Goal: Task Accomplishment & Management: Manage account settings

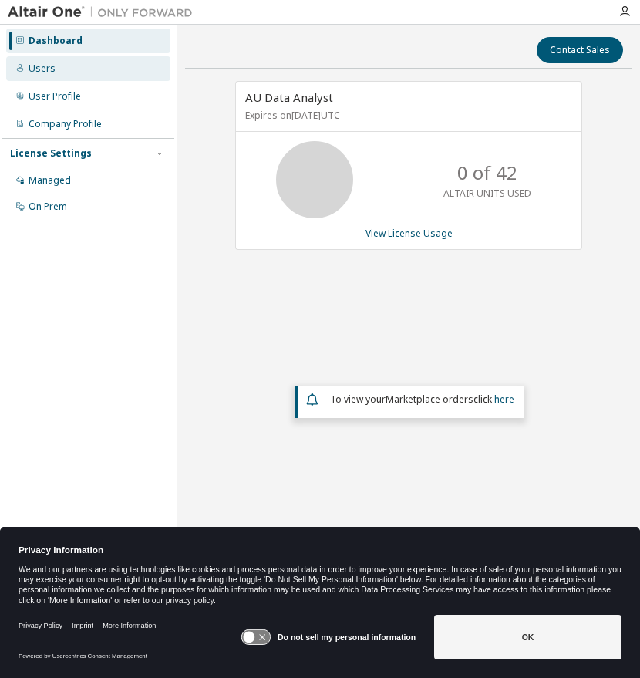
click at [50, 68] on div "Users" at bounding box center [42, 68] width 27 height 12
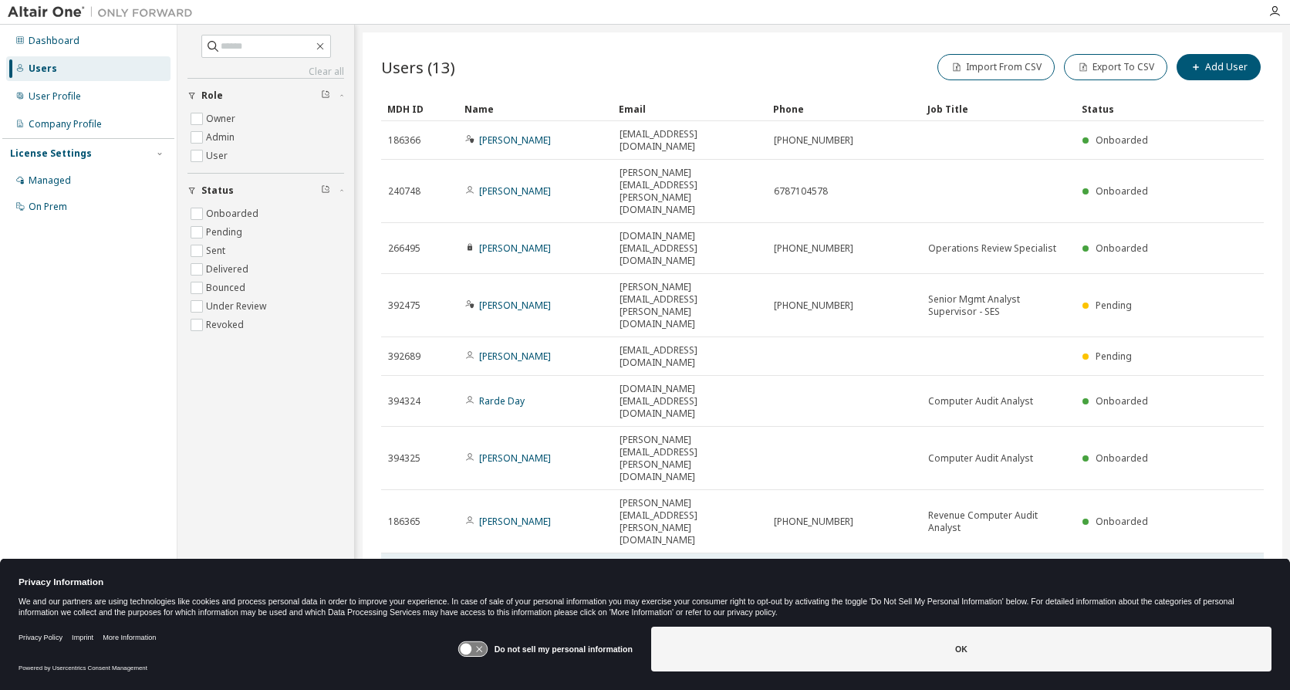
drag, startPoint x: 618, startPoint y: 368, endPoint x: 841, endPoint y: 369, distance: 222.9
click at [639, 553] on tr "394327 [PERSON_NAME] [PERSON_NAME][EMAIL_ADDRESS][PERSON_NAME][DOMAIN_NAME] Com…" at bounding box center [822, 584] width 882 height 63
click at [518, 578] on link "[PERSON_NAME]" at bounding box center [515, 584] width 72 height 13
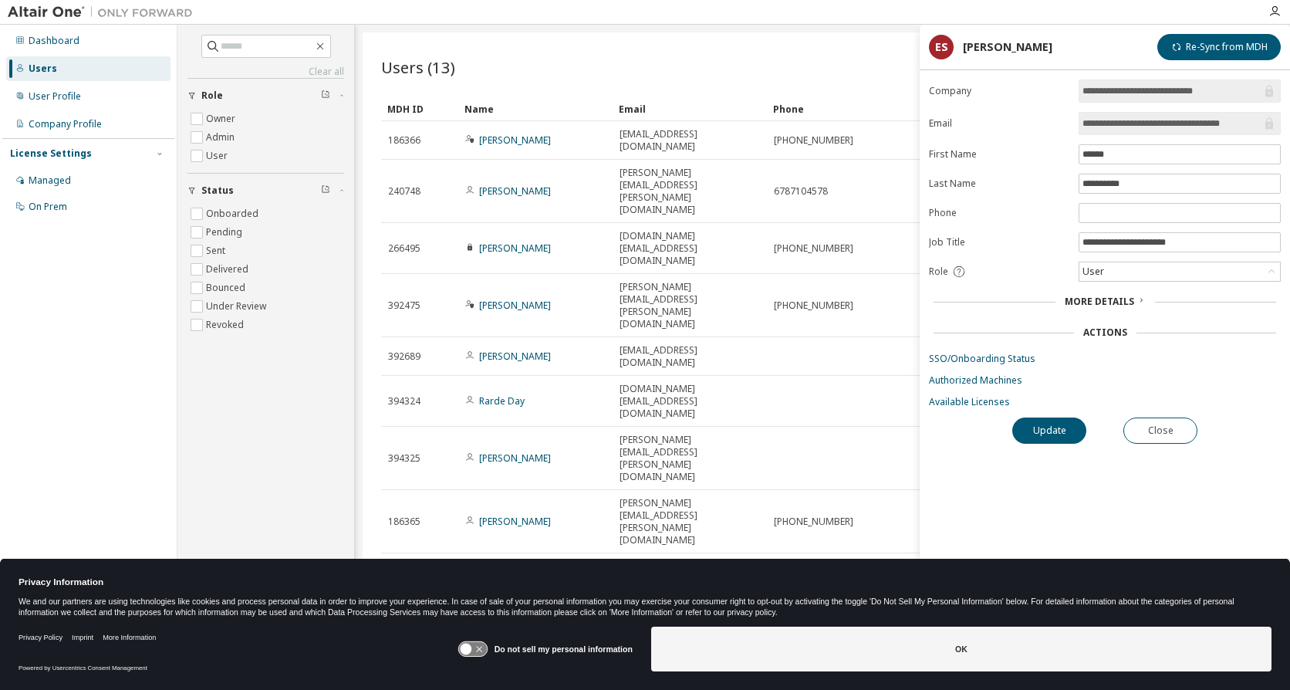
drag, startPoint x: 1259, startPoint y: 122, endPoint x: 1074, endPoint y: 126, distance: 185.9
click at [639, 126] on form "**********" at bounding box center [1105, 243] width 352 height 329
click at [639, 10] on icon "button" at bounding box center [1274, 11] width 12 height 12
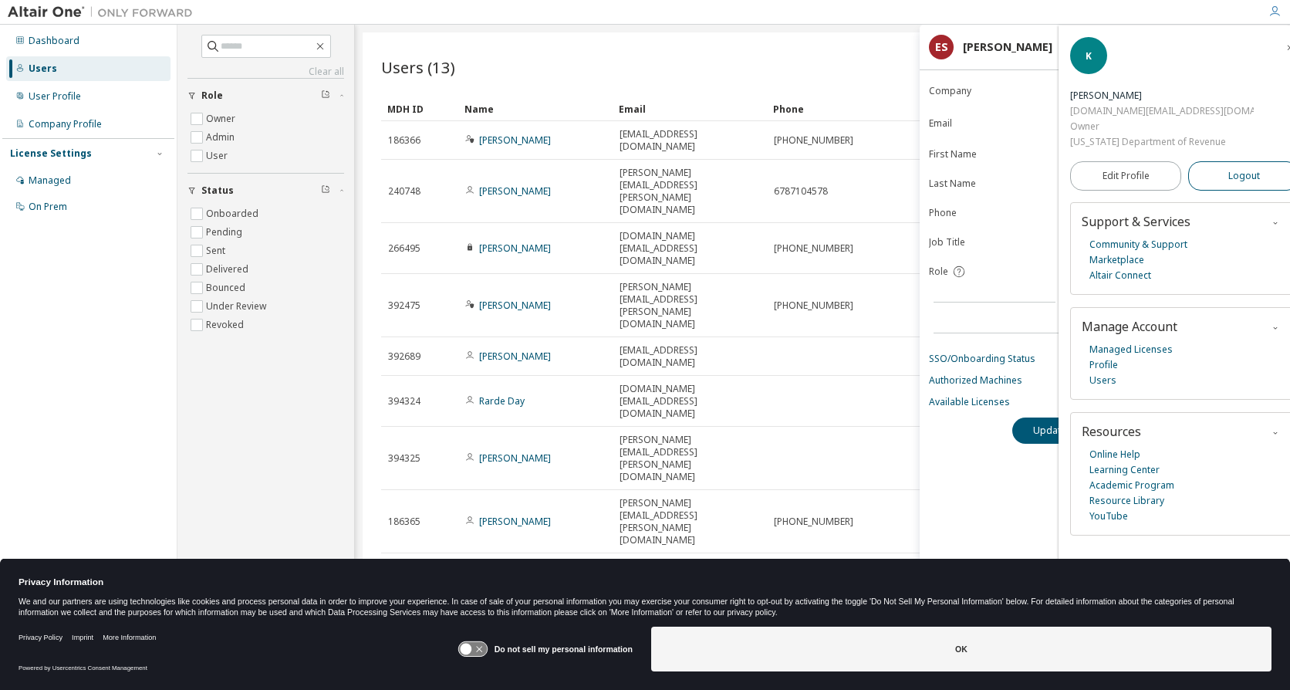
click at [639, 161] on button "Logout" at bounding box center [1243, 175] width 111 height 29
